Goal: Information Seeking & Learning: Find specific fact

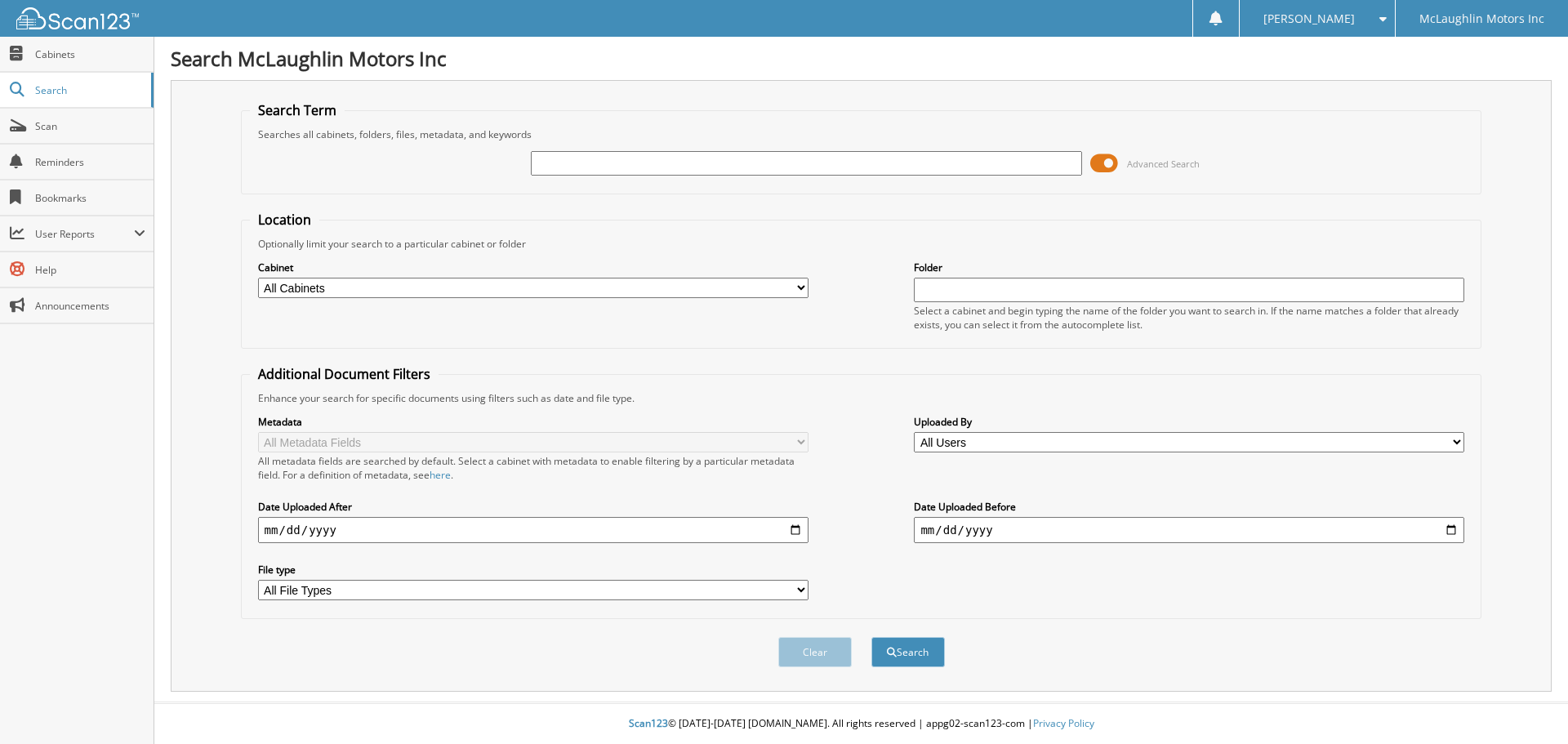
click at [549, 166] on input "text" at bounding box center [806, 163] width 550 height 25
type input "[PERSON_NAME] getty"
click at [871, 637] on button "Search" at bounding box center [908, 652] width 74 height 30
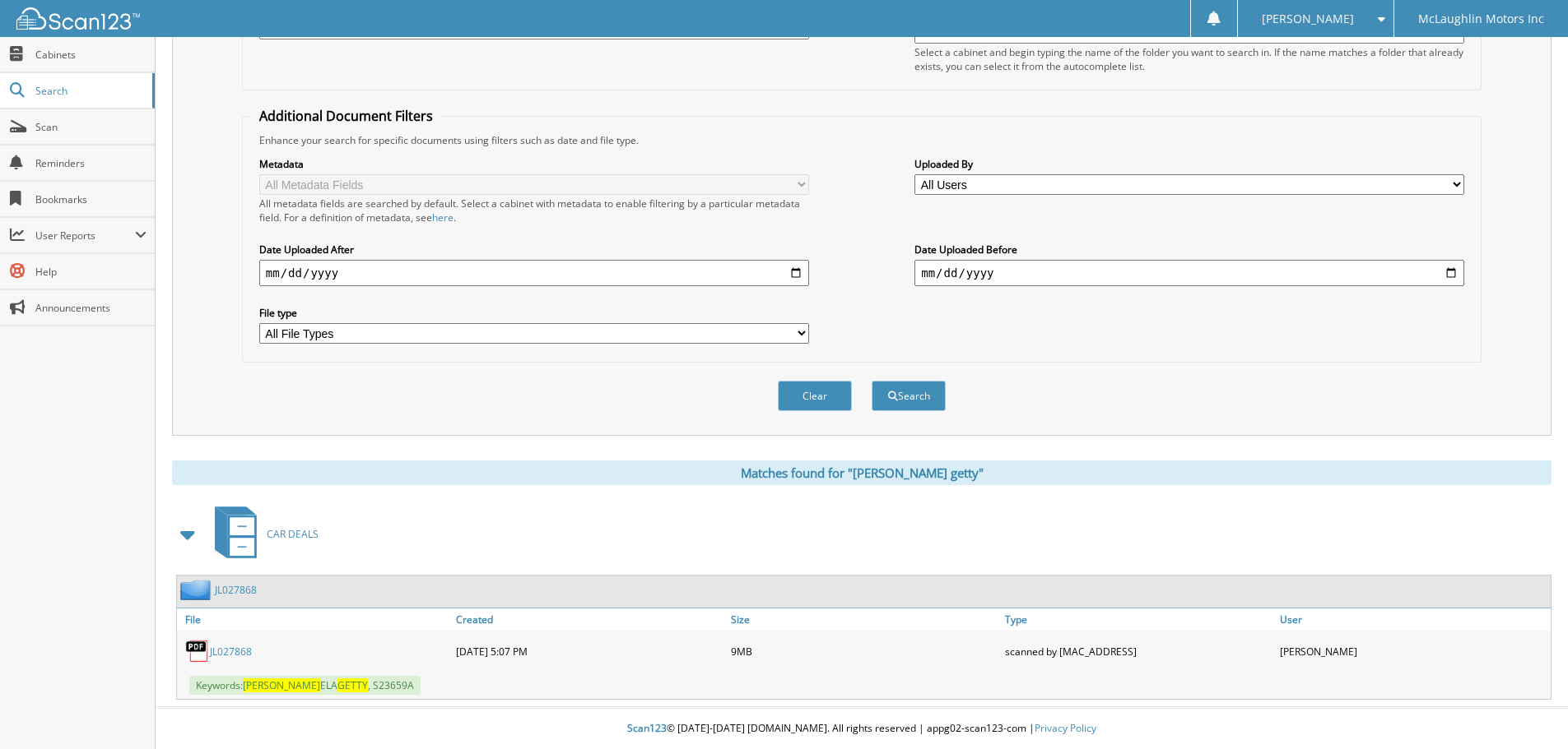
scroll to position [262, 0]
click at [230, 646] on link "JL027868" at bounding box center [230, 652] width 42 height 14
